Goal: Entertainment & Leisure: Consume media (video, audio)

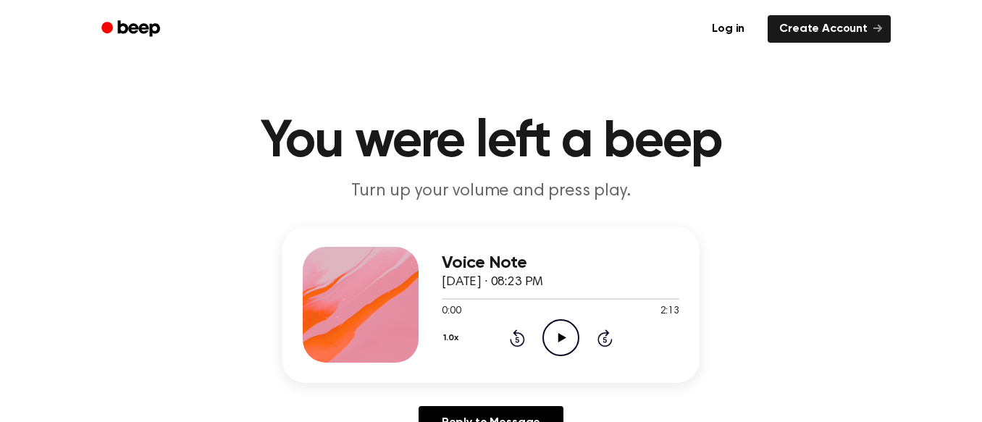
click at [557, 340] on icon "Play Audio" at bounding box center [560, 337] width 37 height 37
click at [569, 335] on icon "Play Audio" at bounding box center [560, 337] width 37 height 37
click at [552, 338] on icon "Pause Audio" at bounding box center [560, 337] width 37 height 37
click at [557, 346] on icon "Play Audio" at bounding box center [560, 337] width 37 height 37
click at [568, 332] on icon "Pause Audio" at bounding box center [560, 337] width 37 height 37
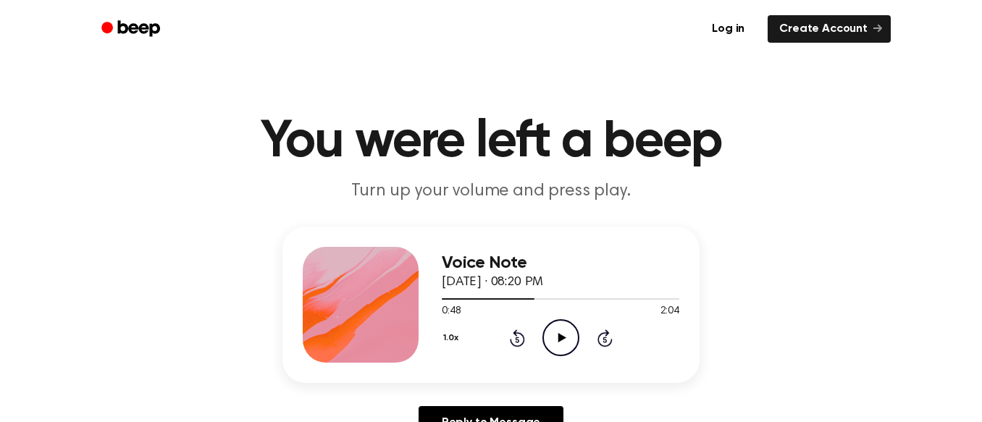
click at [568, 332] on icon "Play Audio" at bounding box center [560, 337] width 37 height 37
click at [649, 298] on div at bounding box center [560, 298] width 237 height 12
drag, startPoint x: 636, startPoint y: 298, endPoint x: 663, endPoint y: 298, distance: 27.5
click at [663, 298] on div at bounding box center [560, 298] width 237 height 12
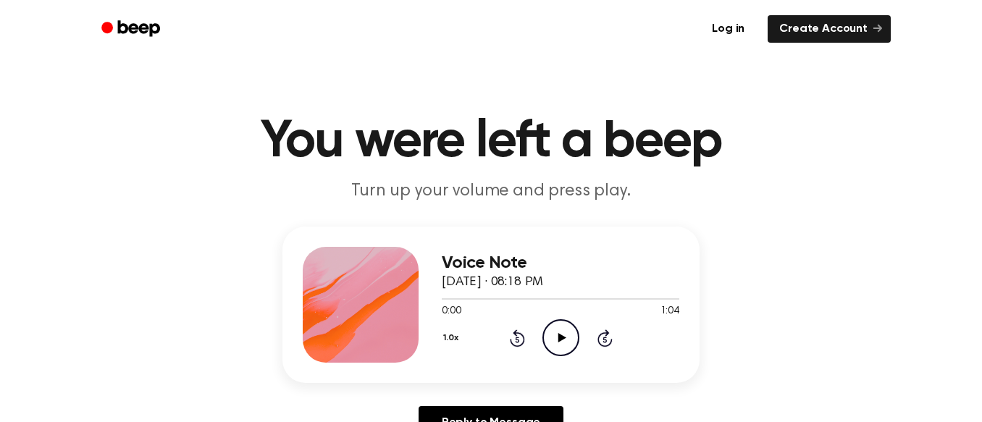
click at [560, 320] on circle at bounding box center [560, 337] width 35 height 35
